Goal: Check status: Check status

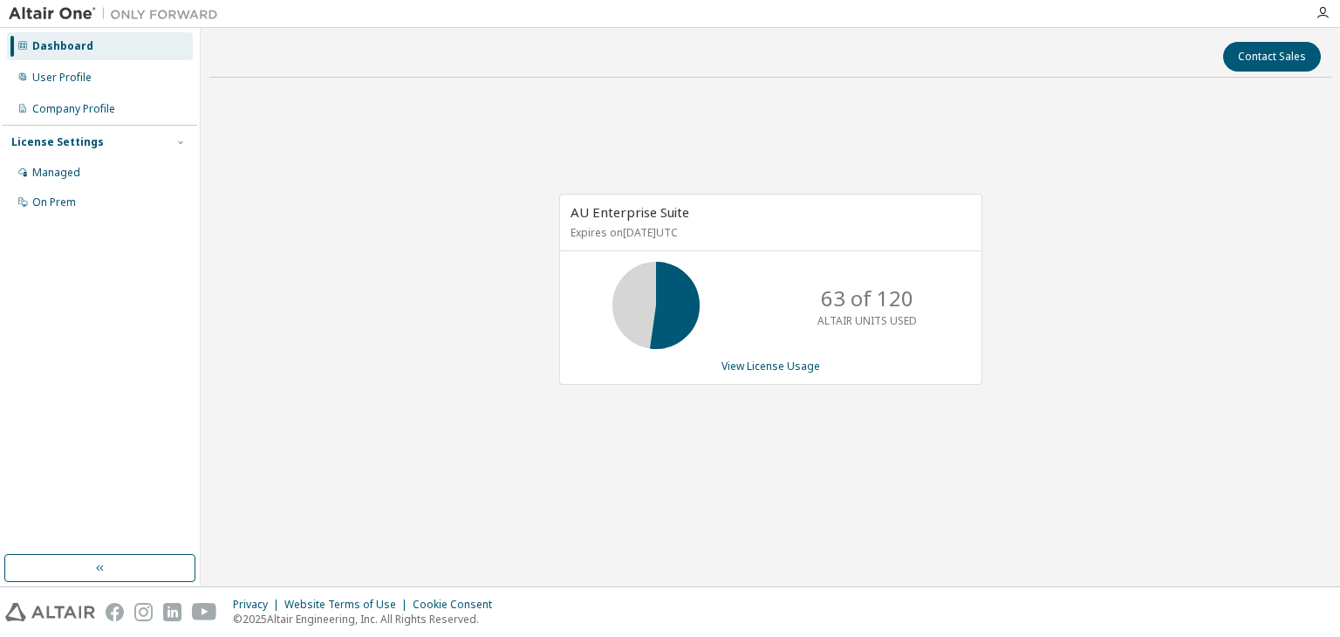
click at [1054, 206] on div "AU Enterprise Suite Expires on December 26, 2025 UTC 63 of 120 ALTAIR UNITS USE…" at bounding box center [770, 299] width 1122 height 414
